Goal: Transaction & Acquisition: Book appointment/travel/reservation

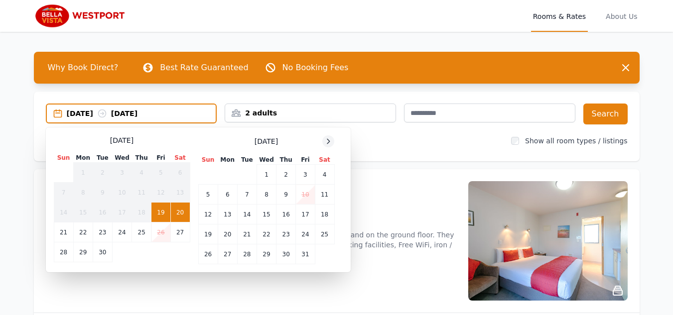
click at [328, 140] on icon at bounding box center [328, 141] width 8 height 8
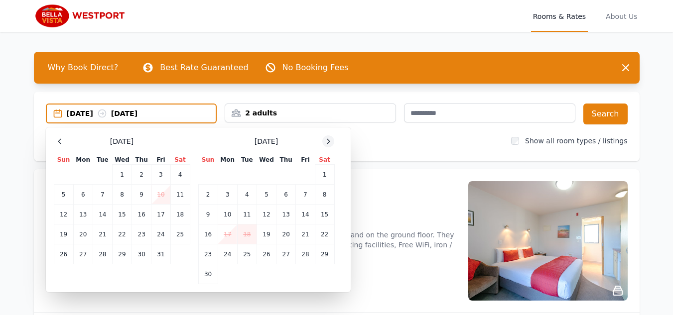
click at [328, 140] on icon at bounding box center [328, 141] width 8 height 8
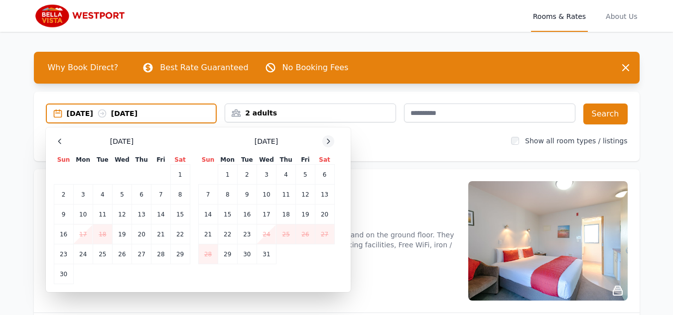
click at [328, 140] on icon at bounding box center [328, 141] width 8 height 8
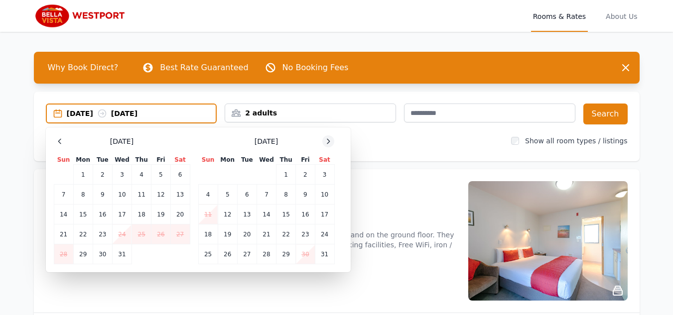
click at [328, 140] on icon at bounding box center [328, 141] width 8 height 8
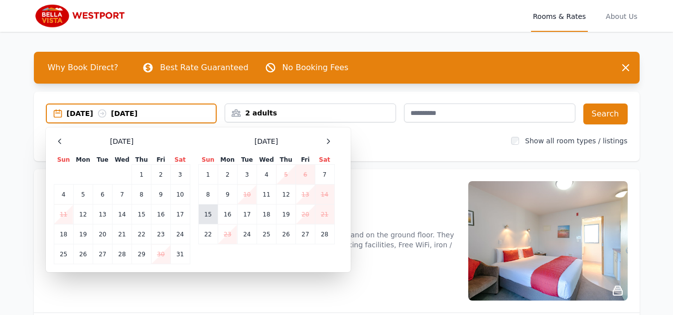
click at [212, 215] on td "15" at bounding box center [207, 215] width 19 height 20
click at [263, 217] on td "18" at bounding box center [265, 215] width 19 height 20
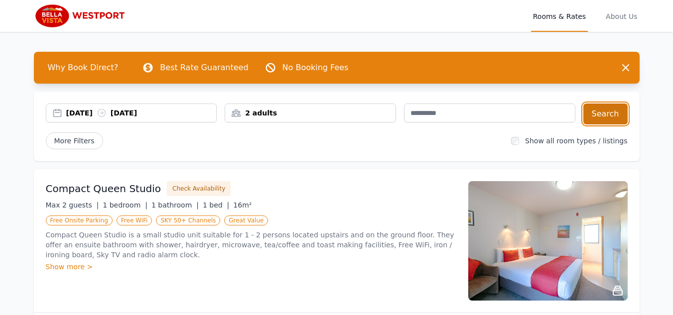
click at [608, 119] on button "Search" at bounding box center [605, 114] width 44 height 21
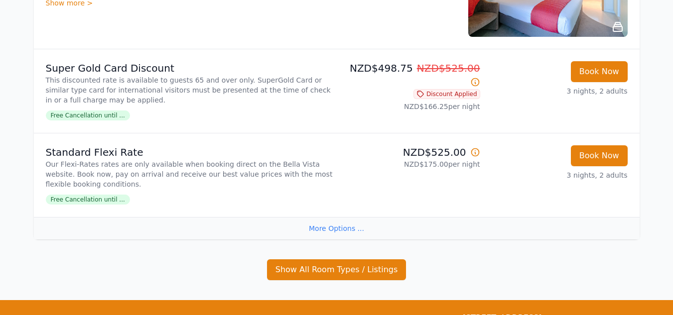
scroll to position [299, 0]
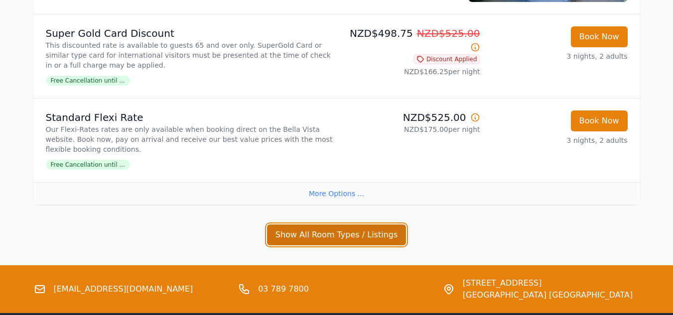
click at [308, 230] on button "Show All Room Types / Listings" at bounding box center [336, 235] width 139 height 21
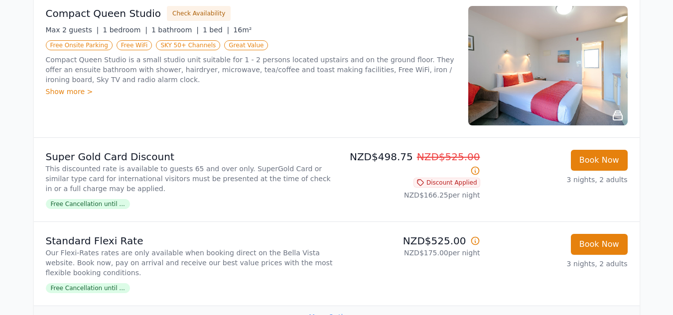
scroll to position [125, 0]
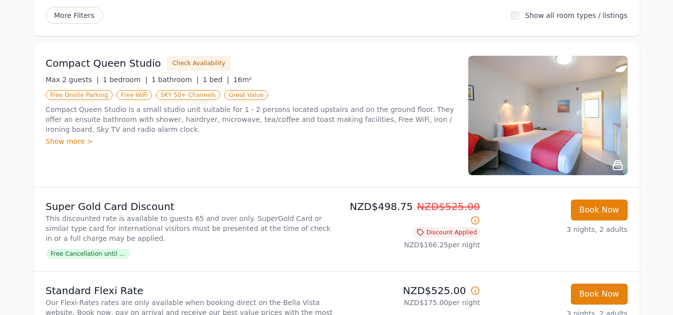
click at [602, 165] on img at bounding box center [547, 115] width 159 height 119
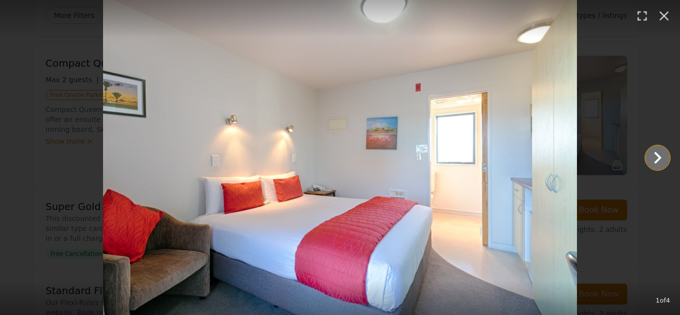
click at [658, 157] on icon "Show slide 2 of 4" at bounding box center [658, 158] width 24 height 24
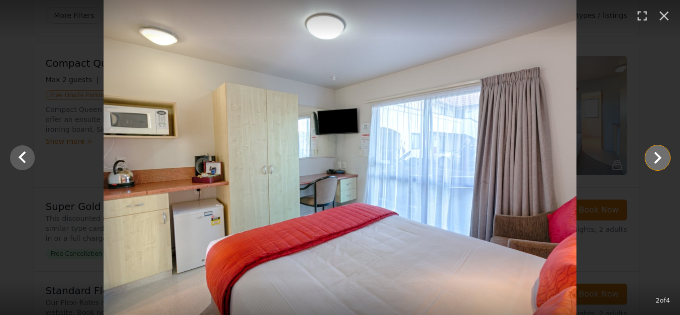
click at [658, 157] on icon "Show slide 3 of 4" at bounding box center [658, 158] width 24 height 24
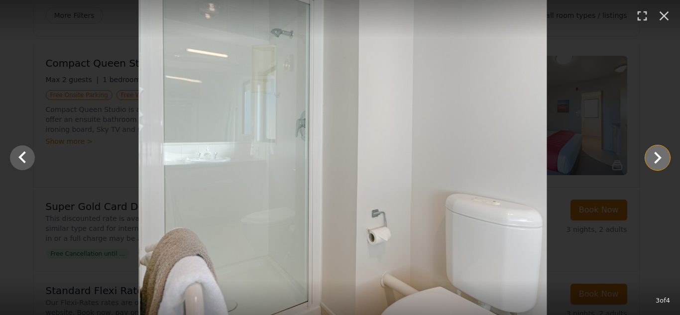
click at [658, 157] on icon "Show slide 4 of 4" at bounding box center [658, 158] width 24 height 24
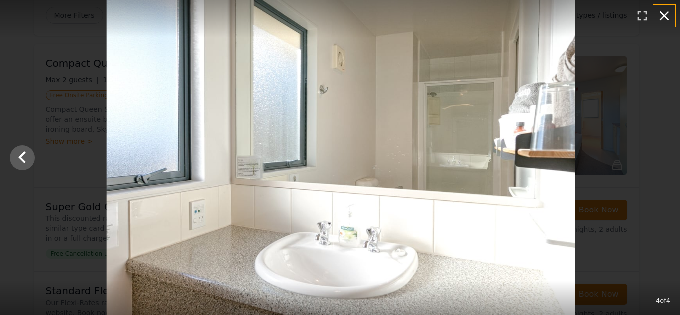
click at [661, 13] on icon "button" at bounding box center [664, 15] width 9 height 9
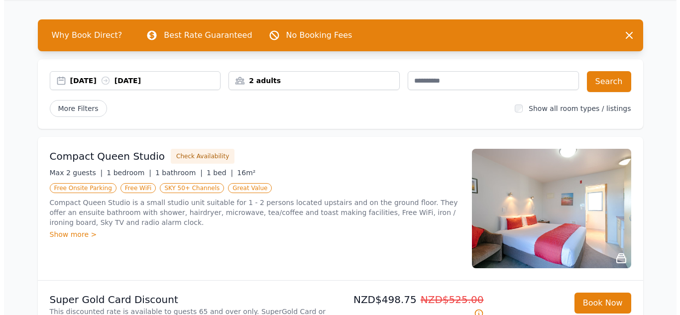
scroll to position [50, 0]
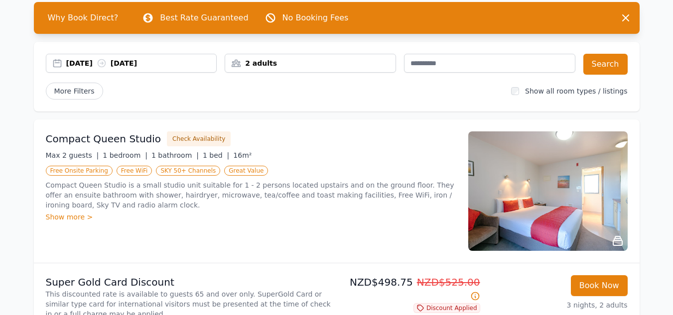
click at [56, 221] on div "Show more >" at bounding box center [251, 217] width 410 height 10
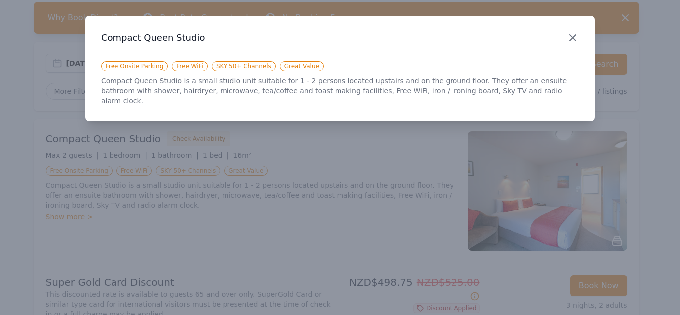
click at [569, 38] on icon "button" at bounding box center [573, 38] width 12 height 12
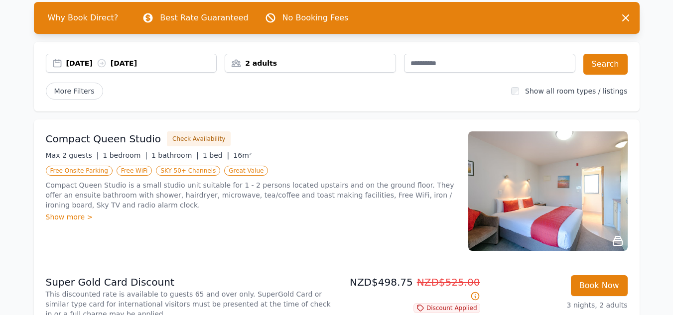
click at [547, 201] on img at bounding box center [547, 190] width 159 height 119
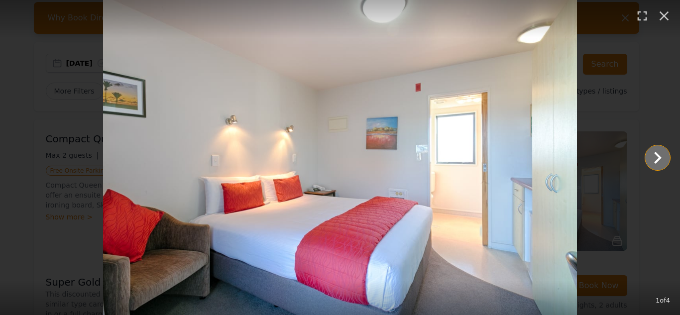
click at [650, 158] on icon "Show slide 2 of 4" at bounding box center [658, 158] width 24 height 24
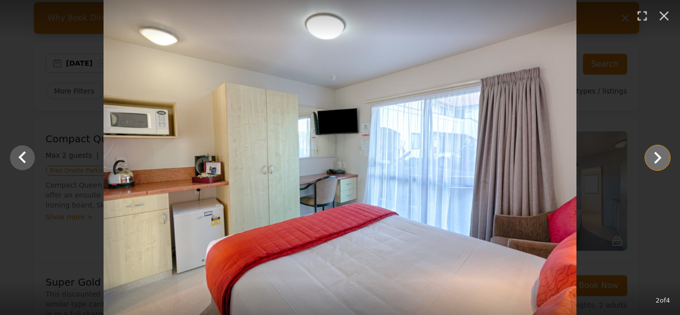
click at [650, 158] on icon "Show slide 3 of 4" at bounding box center [658, 158] width 24 height 24
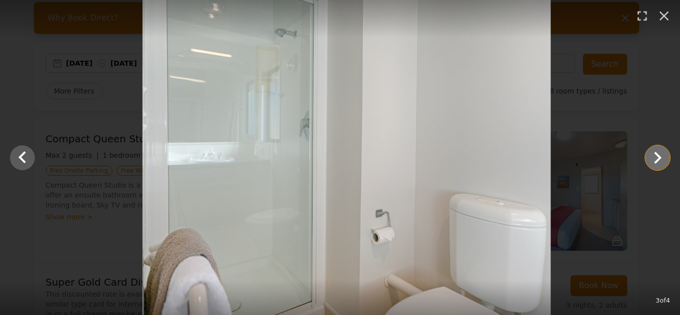
click at [650, 158] on icon "Show slide 4 of 4" at bounding box center [658, 158] width 24 height 24
